Goal: Information Seeking & Learning: Understand process/instructions

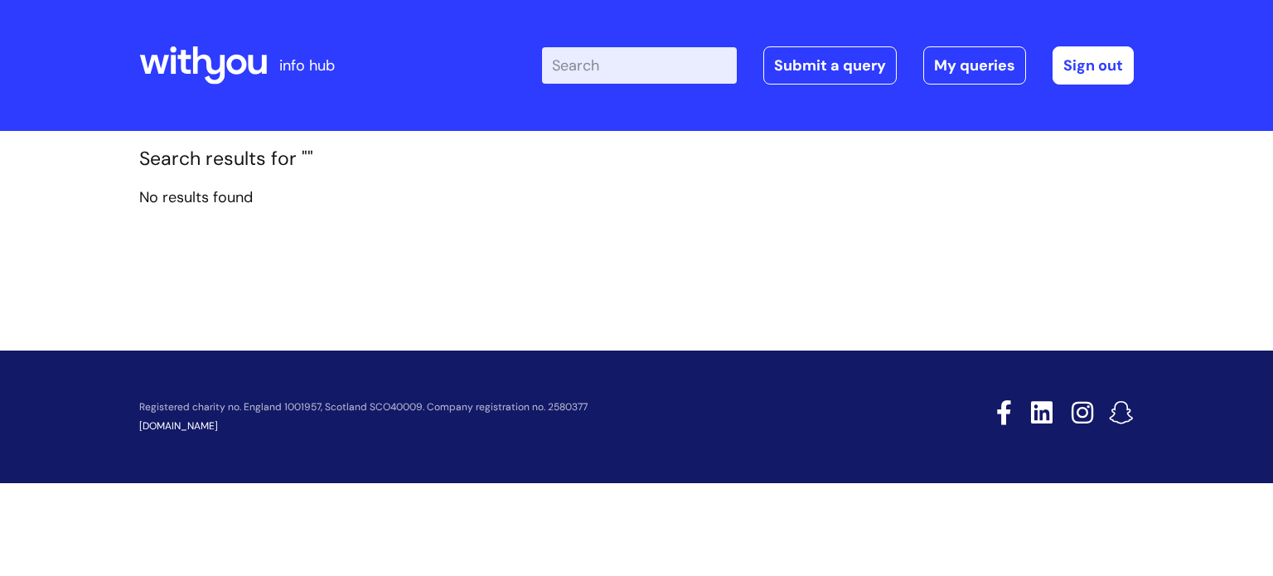
click at [197, 43] on div at bounding box center [203, 65] width 128 height 65
click at [196, 65] on icon at bounding box center [209, 65] width 32 height 38
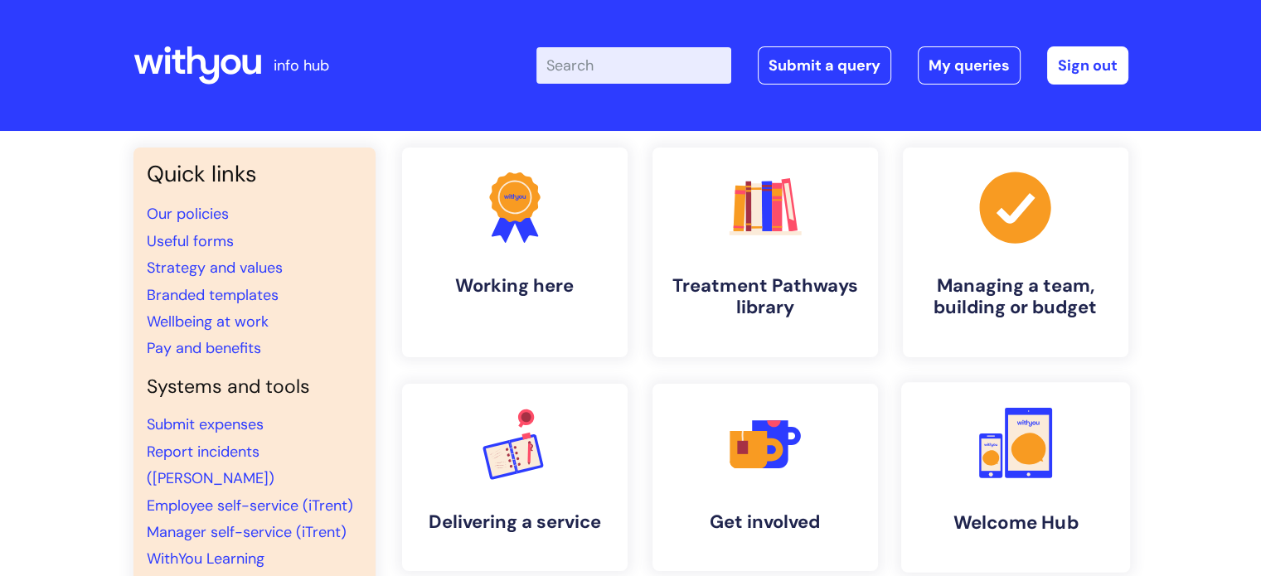
click at [1072, 404] on link ".cls-1{fill:#f89b22;}.cls-1,.cls-2,.cls-3{stroke-width:0px;}.cls-2{fill:#2d3cff…" at bounding box center [1014, 477] width 229 height 191
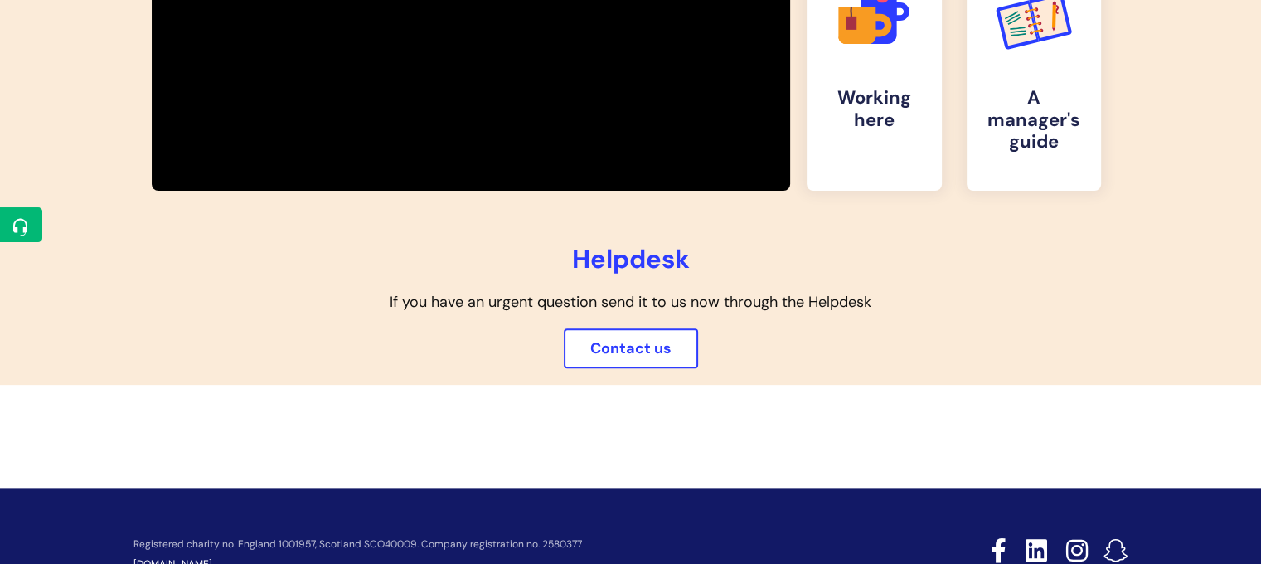
scroll to position [648, 0]
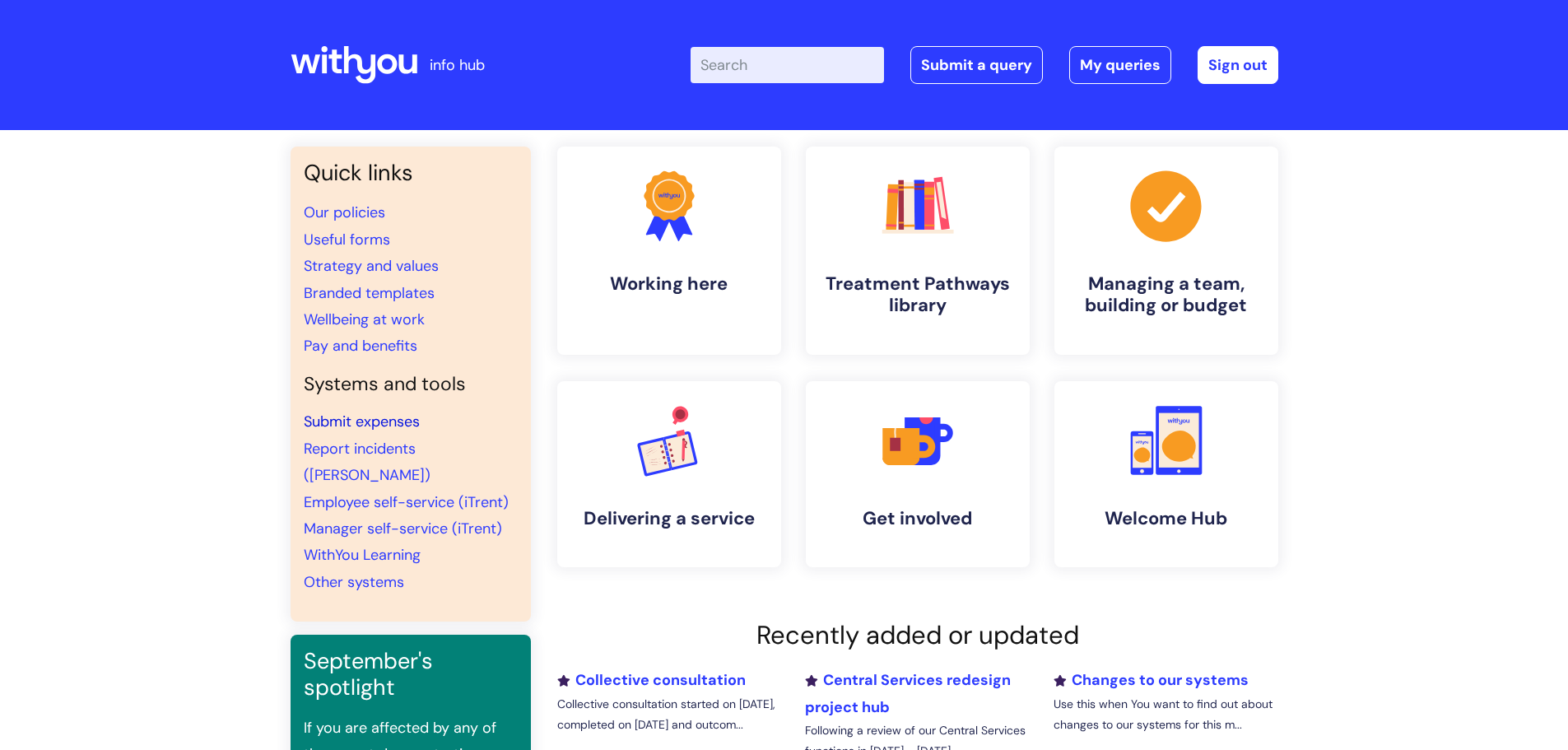
click at [394, 423] on link "Submit expenses" at bounding box center [361, 421] width 116 height 20
click at [712, 440] on link ".cls-1{font-family:DMSans-Bold, 'DM Sans';font-size:43.1802px;font-weight:700;}…" at bounding box center [668, 474] width 227 height 190
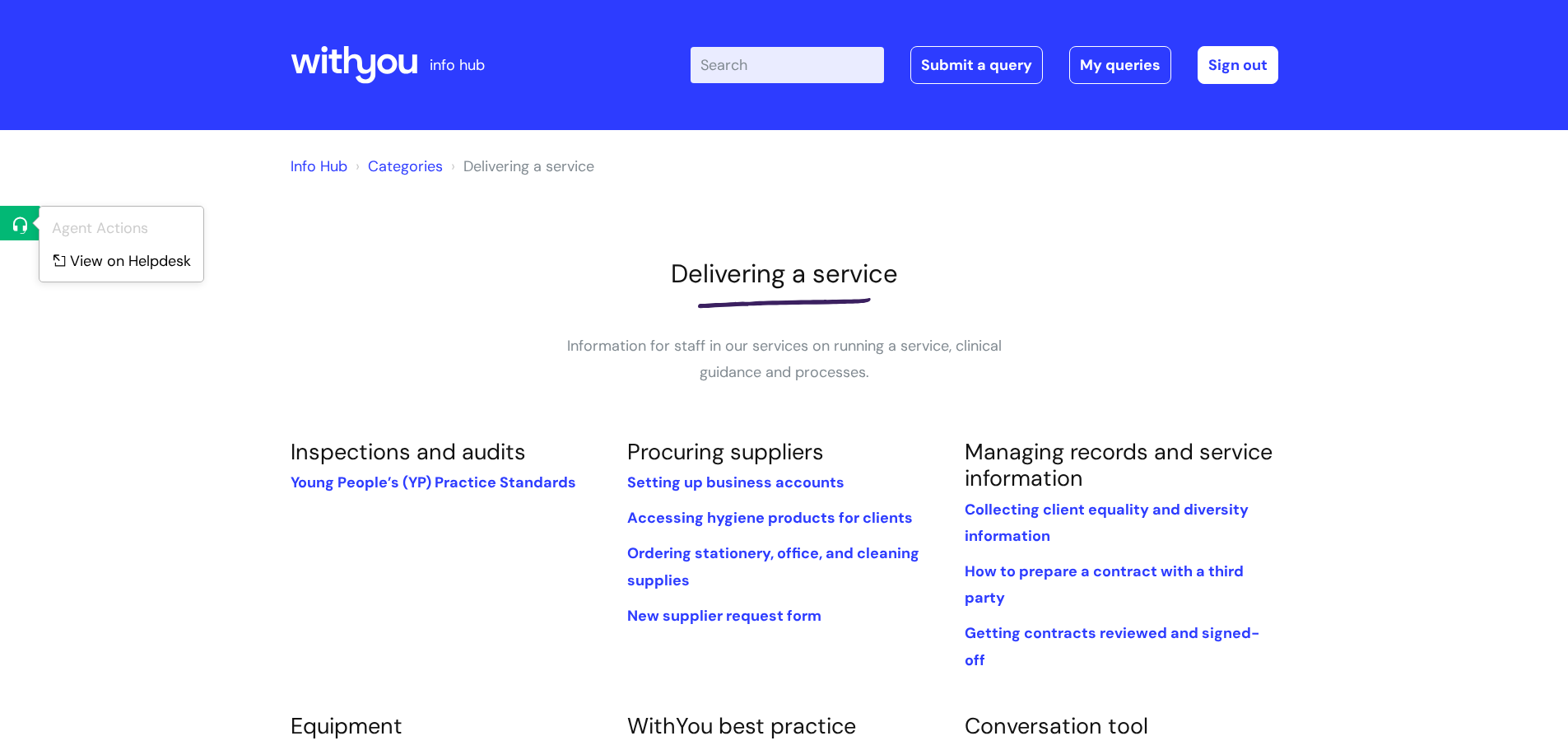
click at [87, 242] on div "Agent Actions View on Helpdesk" at bounding box center [121, 243] width 166 height 76
click at [98, 253] on link "View on Helpdesk" at bounding box center [126, 258] width 173 height 31
